Goal: Find contact information: Obtain details needed to contact an individual or organization

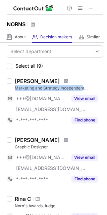
drag, startPoint x: 14, startPoint y: 88, endPoint x: 83, endPoint y: 86, distance: 69.0
click at [83, 86] on div "Jose C Carrillo Marketing and Strategy Independent Consultant ***@yahoo.com ***…" at bounding box center [57, 102] width 91 height 48
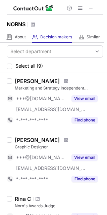
click at [80, 81] on div "Jose C Carrillo" at bounding box center [59, 81] width 88 height 7
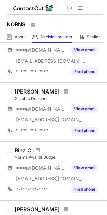
scroll to position [61, 0]
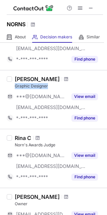
drag, startPoint x: 15, startPoint y: 85, endPoint x: 51, endPoint y: 87, distance: 35.7
click at [51, 86] on div "Graphic Designer" at bounding box center [59, 86] width 88 height 6
click at [45, 72] on div "Rumin Wu Graphic Designer ***@gmail.com ***@norns.com.tw View email *-***-***-*…" at bounding box center [53, 99] width 107 height 59
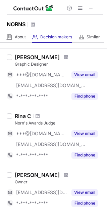
scroll to position [91, 0]
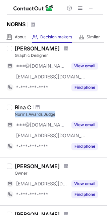
drag, startPoint x: 14, startPoint y: 110, endPoint x: 57, endPoint y: 111, distance: 42.4
click at [57, 111] on div "Rina C Norn's Awards Judge ***@gmail.com ***@yahoo.ca View email *-***-***-****…" at bounding box center [57, 128] width 91 height 48
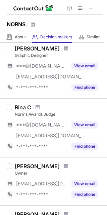
click at [52, 101] on div "Rina C Norn's Awards Judge ***@gmail.com ***@yahoo.ca View email *-***-***-****…" at bounding box center [53, 127] width 107 height 59
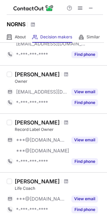
scroll to position [153, 0]
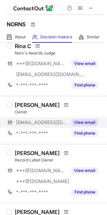
click at [76, 120] on button "View email" at bounding box center [85, 122] width 27 height 7
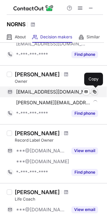
click at [94, 91] on span at bounding box center [94, 91] width 5 height 5
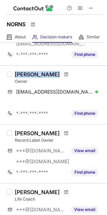
drag, startPoint x: 16, startPoint y: 73, endPoint x: 55, endPoint y: 75, distance: 39.0
click at [55, 75] on div "Ralf Degenhart" at bounding box center [59, 74] width 88 height 7
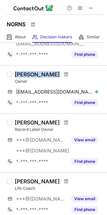
copy div "Ralf Degenhart"
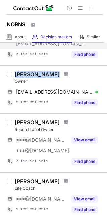
scroll to position [214, 0]
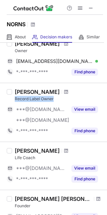
drag, startPoint x: 14, startPoint y: 98, endPoint x: 54, endPoint y: 100, distance: 40.4
click at [54, 100] on div "Erik Eide Soulard Record Label Owner ***@gmail.com ***@gmail.com View email *-*…" at bounding box center [57, 112] width 91 height 48
click at [70, 100] on div "Record Label Owner" at bounding box center [59, 99] width 88 height 6
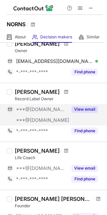
click at [80, 107] on button "View email" at bounding box center [85, 109] width 27 height 7
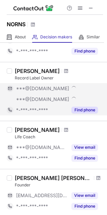
scroll to position [244, 0]
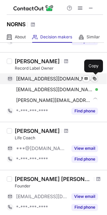
click at [94, 79] on span at bounding box center [94, 78] width 5 height 5
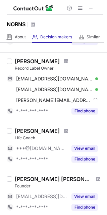
drag, startPoint x: 15, startPoint y: 61, endPoint x: 59, endPoint y: 61, distance: 44.1
click at [59, 61] on div "Erik Eide Soulard" at bounding box center [59, 61] width 88 height 7
copy div "Erik Eide Soulard"
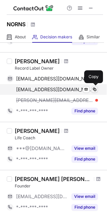
click at [95, 90] on span at bounding box center [94, 89] width 5 height 5
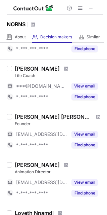
scroll to position [306, 0]
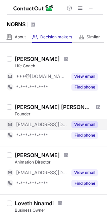
click at [84, 126] on button "View email" at bounding box center [85, 124] width 27 height 7
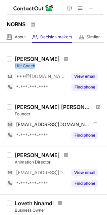
drag, startPoint x: 15, startPoint y: 64, endPoint x: 39, endPoint y: 70, distance: 24.9
click at [38, 67] on div "Life Coach" at bounding box center [59, 66] width 88 height 6
click at [31, 53] on div "Samantha Dickson - Draganac Life Coach ***@gmail.com View email *-***-***-**** …" at bounding box center [53, 74] width 107 height 48
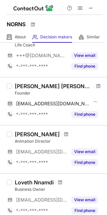
scroll to position [336, 0]
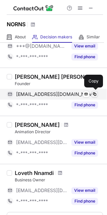
click at [94, 93] on span at bounding box center [94, 93] width 5 height 5
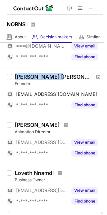
drag, startPoint x: 16, startPoint y: 77, endPoint x: 58, endPoint y: 74, distance: 42.1
click at [58, 74] on div "Guan-liang Chen" at bounding box center [53, 76] width 77 height 7
copy div "Guan-liang Chen"
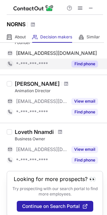
scroll to position [382, 0]
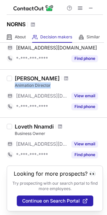
drag, startPoint x: 15, startPoint y: 84, endPoint x: 52, endPoint y: 84, distance: 37.3
click at [52, 84] on div "Animation Director" at bounding box center [59, 85] width 88 height 6
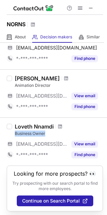
drag, startPoint x: 13, startPoint y: 132, endPoint x: 46, endPoint y: 131, distance: 32.3
click at [46, 131] on div "Loveth Nnamdi Business Owner ***@norns.com.tw View email *-***-***-**** Find ph…" at bounding box center [57, 141] width 91 height 37
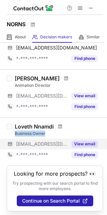
click at [77, 145] on button "View email" at bounding box center [85, 144] width 27 height 7
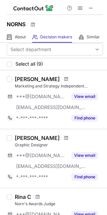
scroll to position [0, 0]
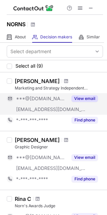
click at [87, 101] on button "View email" at bounding box center [85, 98] width 27 height 7
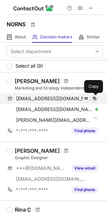
click at [94, 99] on span at bounding box center [94, 98] width 5 height 5
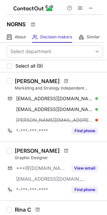
drag, startPoint x: 14, startPoint y: 80, endPoint x: 52, endPoint y: 81, distance: 38.7
click at [52, 81] on div "Jose C Carrillo Marketing and Strategy Independent Consultant jc_carri@yahoo.co…" at bounding box center [57, 107] width 91 height 59
copy div "Jose C Carrillo"
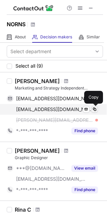
click at [95, 111] on span at bounding box center [94, 109] width 5 height 5
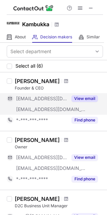
click at [81, 95] on button "View email" at bounding box center [85, 98] width 27 height 7
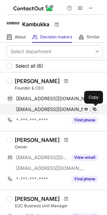
click at [93, 110] on span at bounding box center [94, 109] width 5 height 5
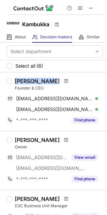
drag, startPoint x: 16, startPoint y: 79, endPoint x: 46, endPoint y: 81, distance: 30.6
click at [46, 81] on div "[PERSON_NAME]" at bounding box center [37, 81] width 45 height 7
drag, startPoint x: 48, startPoint y: 81, endPoint x: 15, endPoint y: 79, distance: 33.3
click at [15, 79] on div "[PERSON_NAME]" at bounding box center [59, 81] width 88 height 7
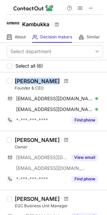
copy div "[PERSON_NAME]"
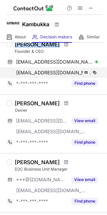
scroll to position [61, 0]
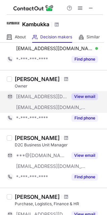
click at [79, 99] on button "View email" at bounding box center [85, 96] width 27 height 7
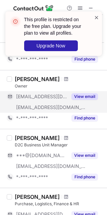
click at [97, 21] on span at bounding box center [96, 17] width 5 height 7
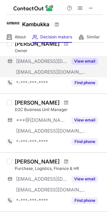
scroll to position [122, 0]
